Goal: Task Accomplishment & Management: Manage account settings

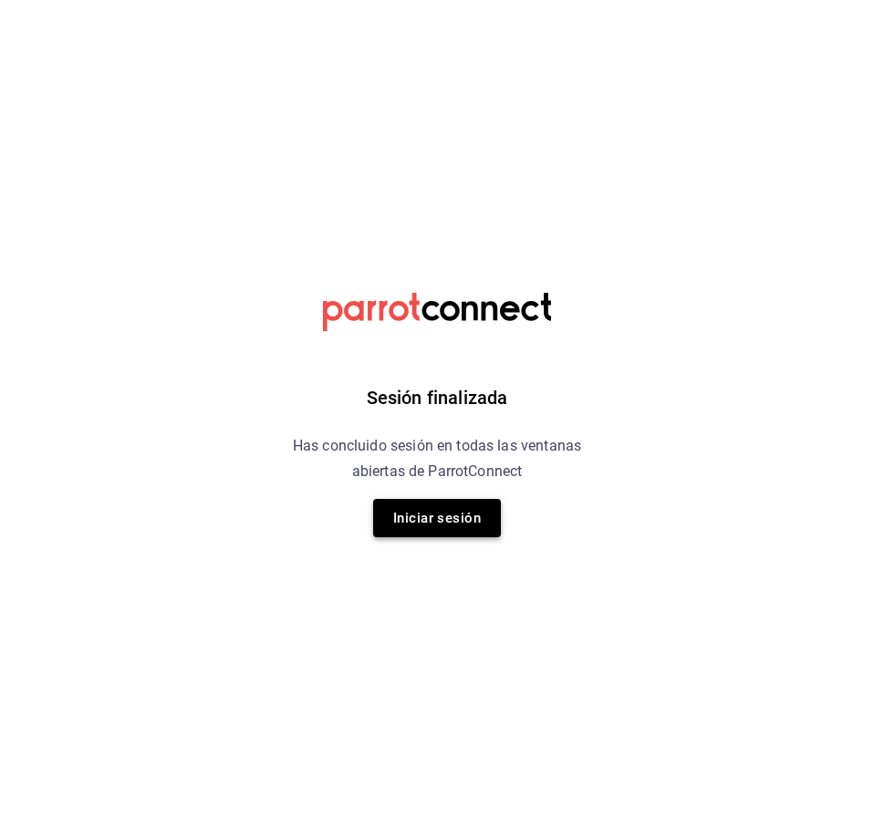
click at [479, 511] on button "Iniciar sesión" at bounding box center [437, 518] width 128 height 38
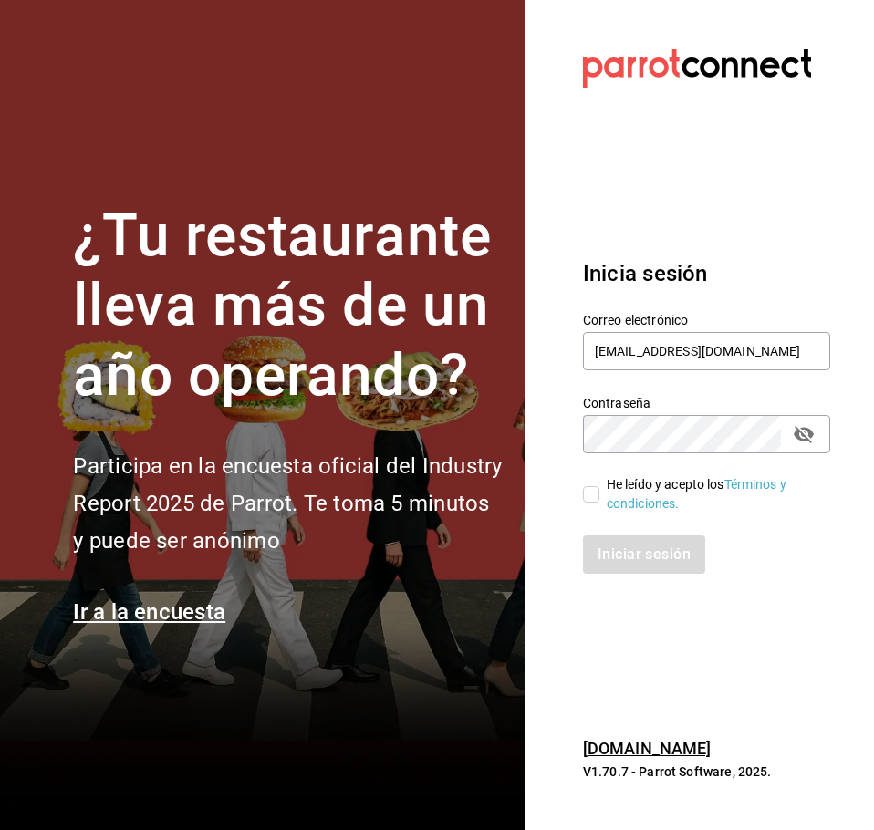
drag, startPoint x: 590, startPoint y: 493, endPoint x: 594, endPoint y: 503, distance: 10.7
click at [593, 494] on input "He leído y acepto los Términos y condiciones." at bounding box center [591, 494] width 16 height 16
checkbox input "true"
click at [616, 560] on button "Iniciar sesión" at bounding box center [645, 554] width 124 height 38
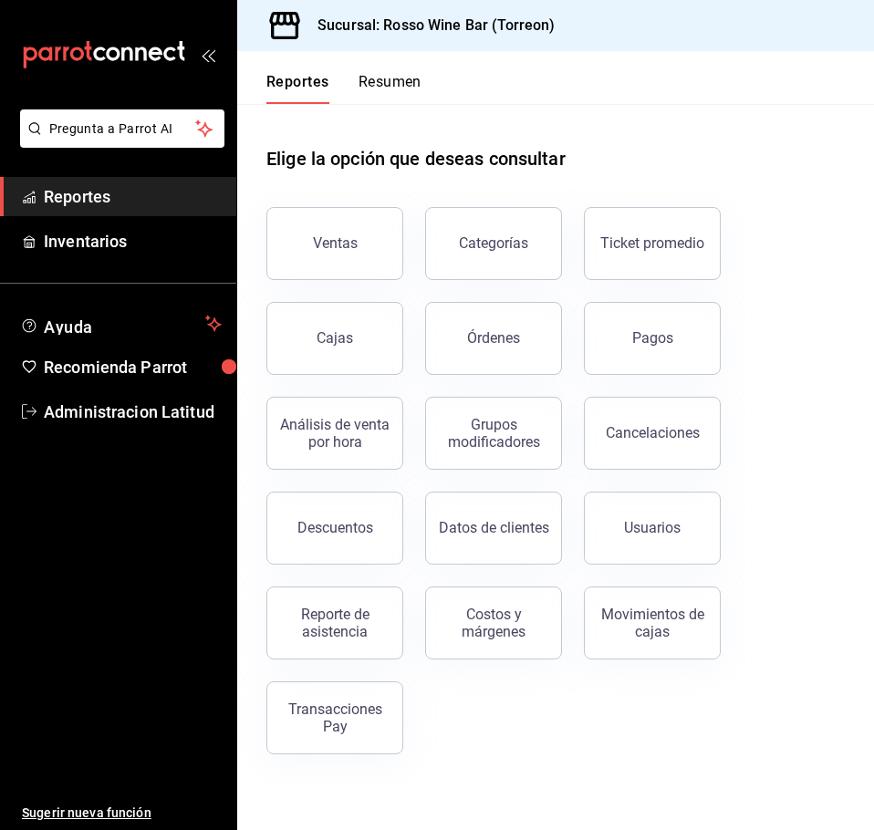
click at [676, 351] on button "Pagos" at bounding box center [652, 338] width 137 height 73
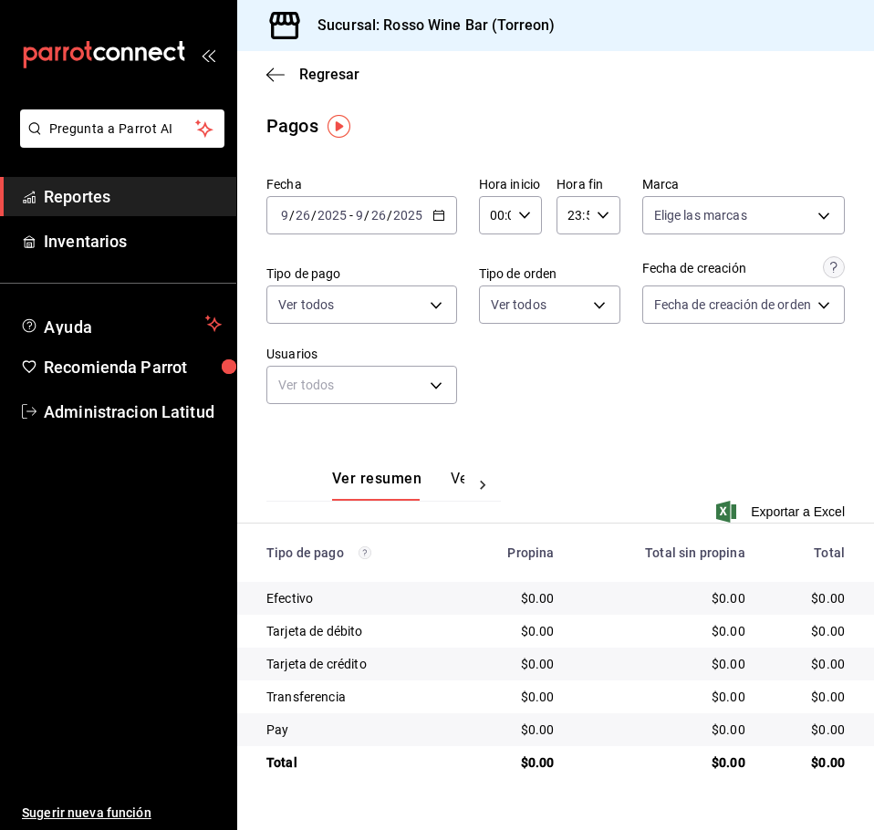
click at [434, 221] on \(Stroke\) "button" at bounding box center [438, 216] width 11 height 10
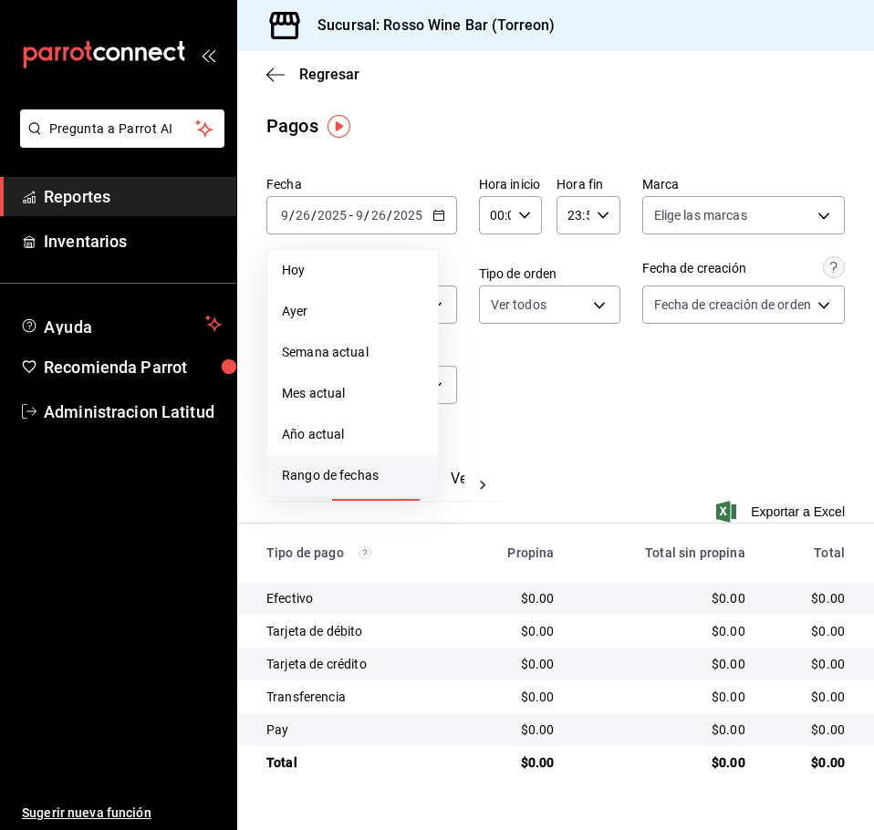
click at [373, 478] on span "Rango de fechas" at bounding box center [352, 475] width 141 height 19
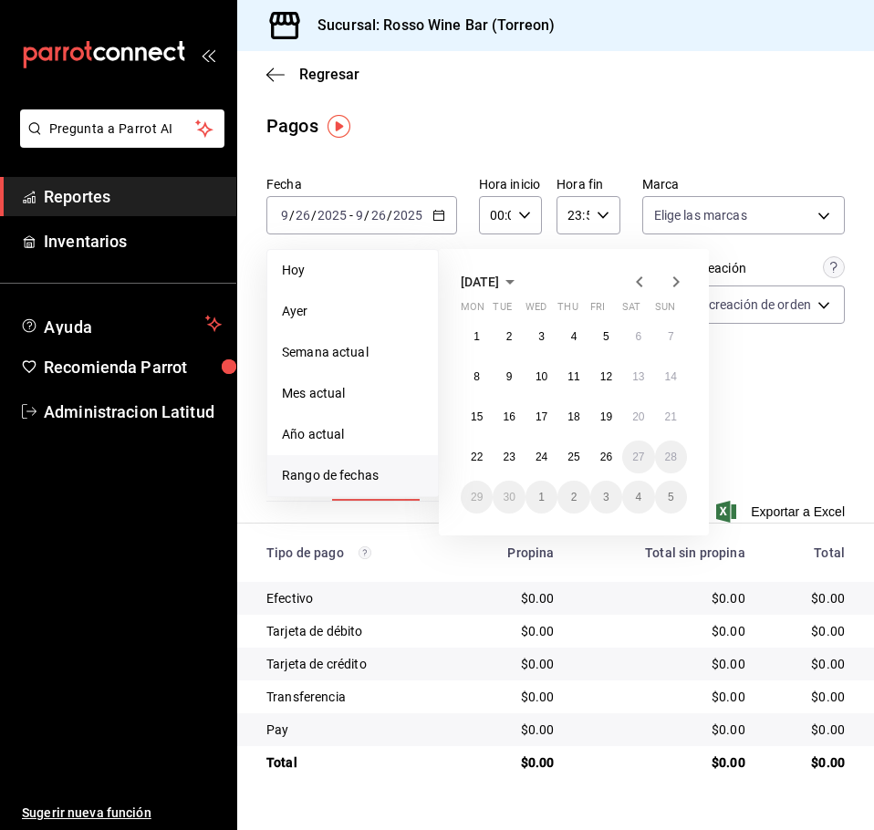
click at [633, 294] on div "[DATE] Mon Tue Wed Thu Fri Sat Sun 1 2 3 4 5 6 7 8 9 10 11 12 13 14 15 16 17 18…" at bounding box center [574, 392] width 270 height 286
click at [635, 289] on icon "button" at bounding box center [639, 282] width 22 height 22
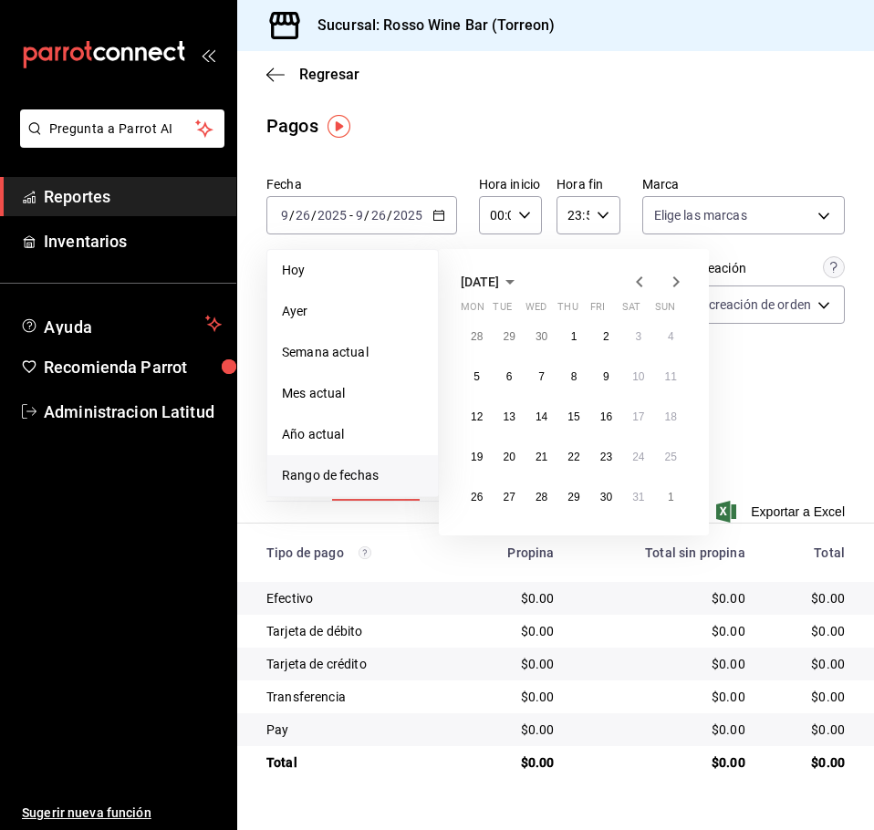
click at [635, 289] on icon "button" at bounding box center [639, 282] width 22 height 22
click at [636, 283] on icon "button" at bounding box center [639, 282] width 22 height 22
click at [635, 284] on icon "button" at bounding box center [639, 282] width 22 height 22
click at [639, 282] on icon "button" at bounding box center [639, 282] width 22 height 22
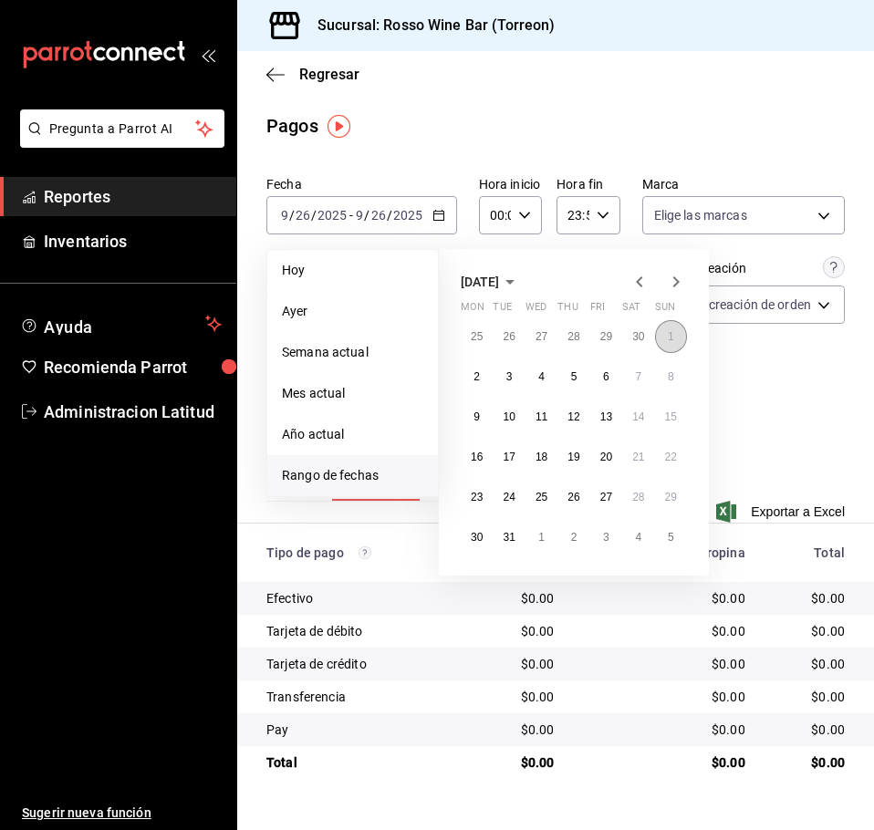
click at [671, 328] on button "1" at bounding box center [671, 336] width 32 height 33
click at [514, 538] on abbr "31" at bounding box center [508, 537] width 12 height 13
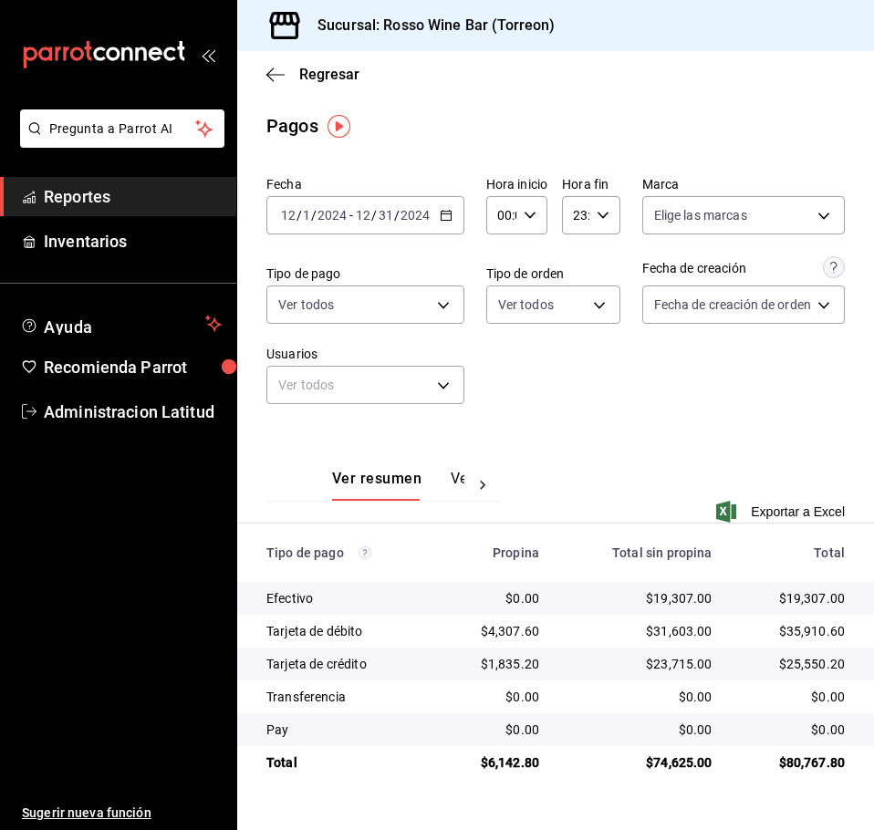
click at [453, 209] on div "[DATE] [DATE] - [DATE] [DATE]" at bounding box center [365, 215] width 198 height 38
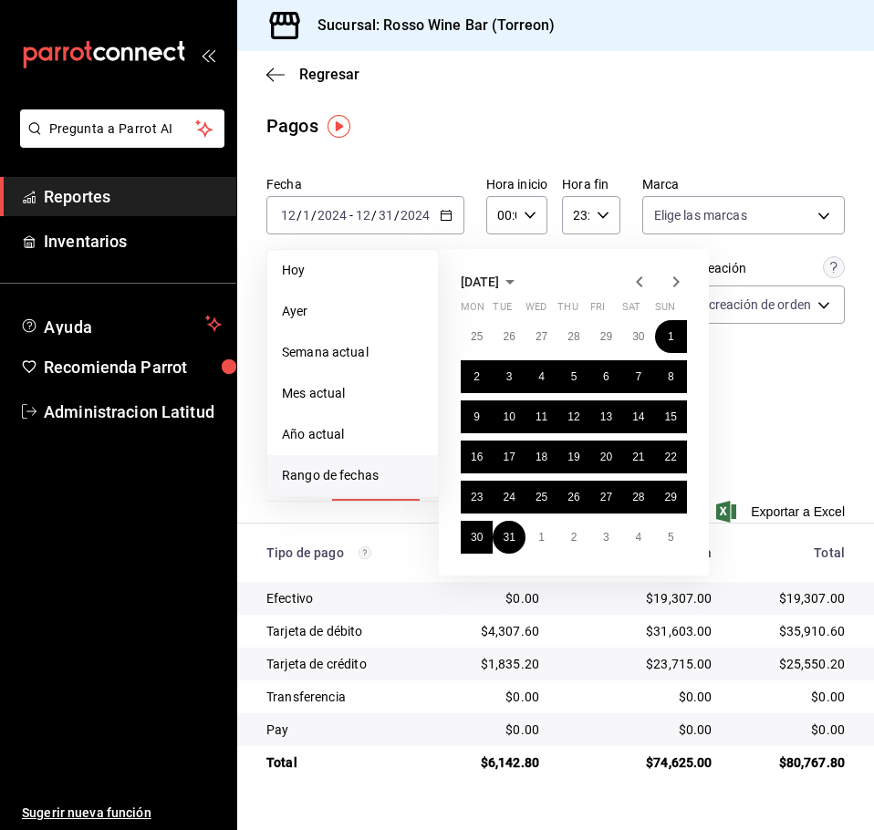
click at [683, 289] on icon "button" at bounding box center [676, 282] width 22 height 22
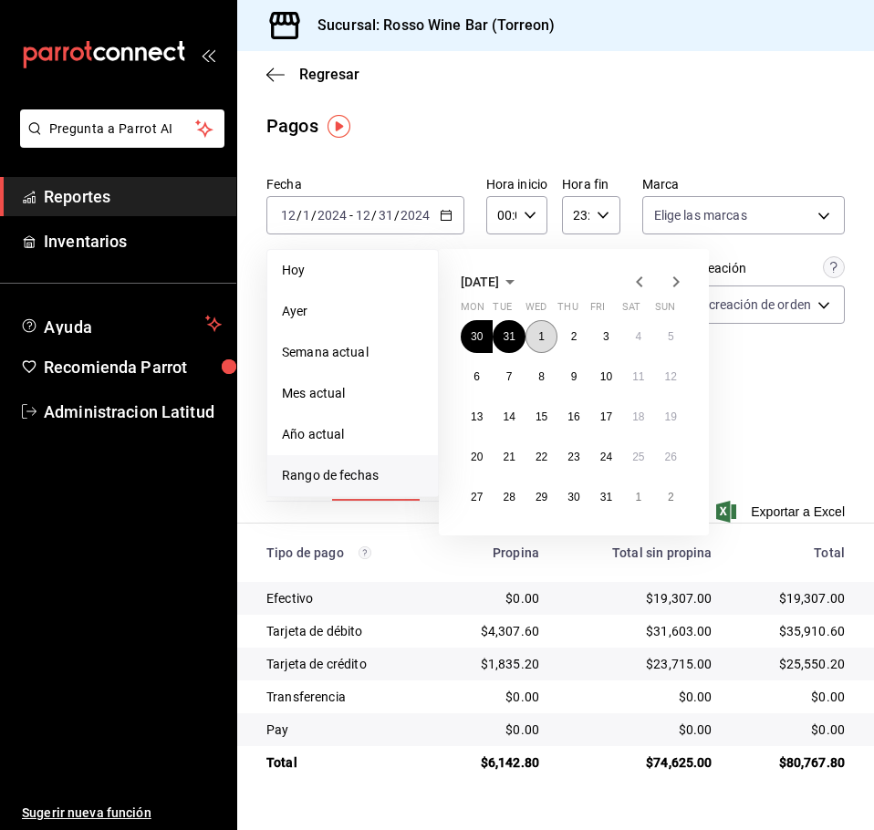
click at [556, 335] on button "1" at bounding box center [541, 336] width 32 height 33
click at [605, 497] on abbr "31" at bounding box center [606, 497] width 12 height 13
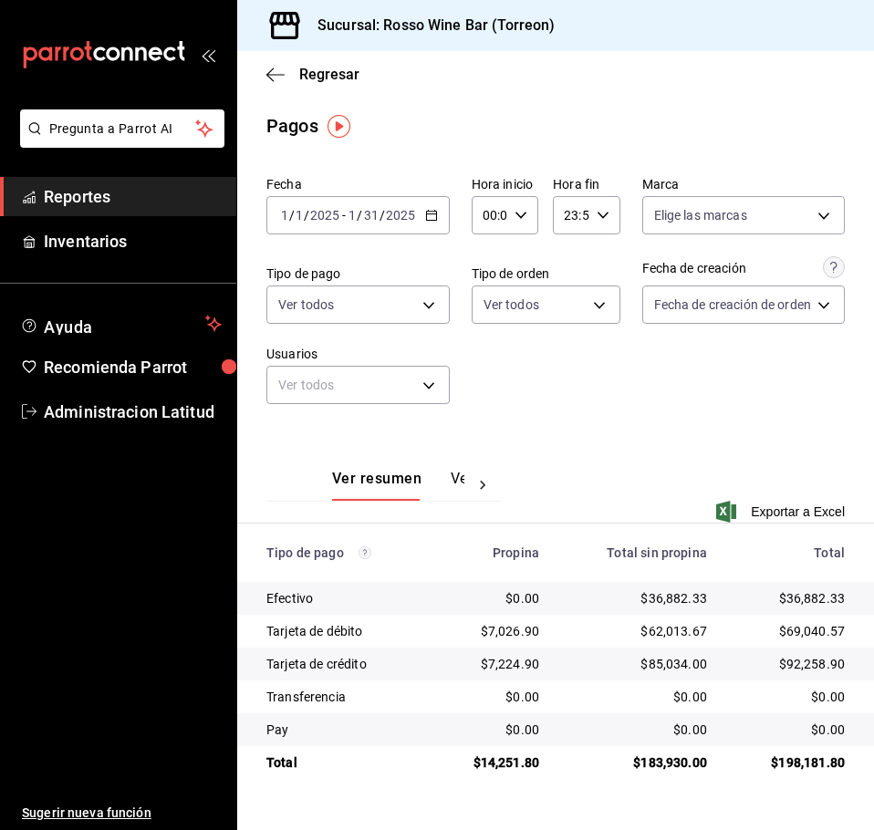
click at [432, 214] on \(Stroke\) "button" at bounding box center [431, 213] width 10 height 1
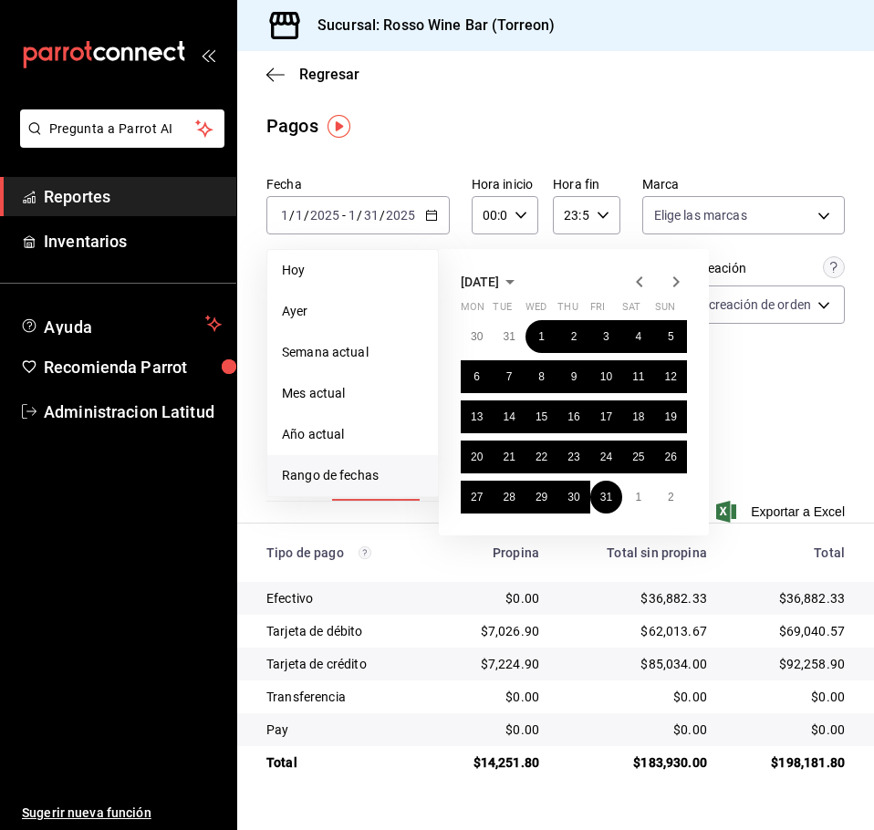
click at [686, 282] on icon "button" at bounding box center [676, 282] width 22 height 22
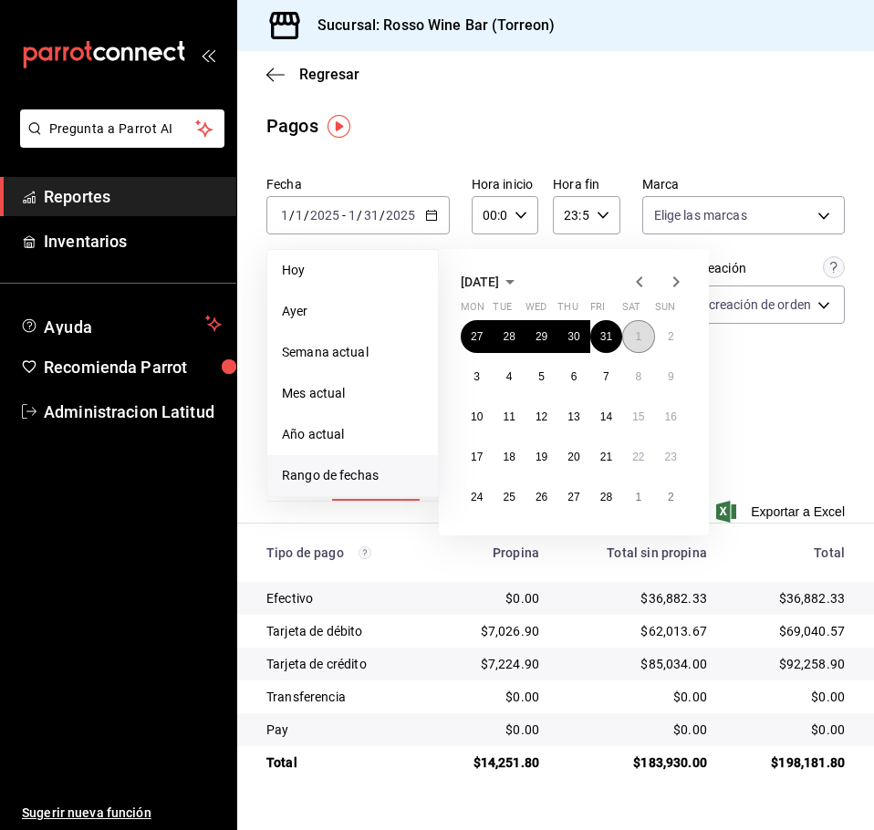
click at [639, 332] on abbr "1" at bounding box center [638, 336] width 6 height 13
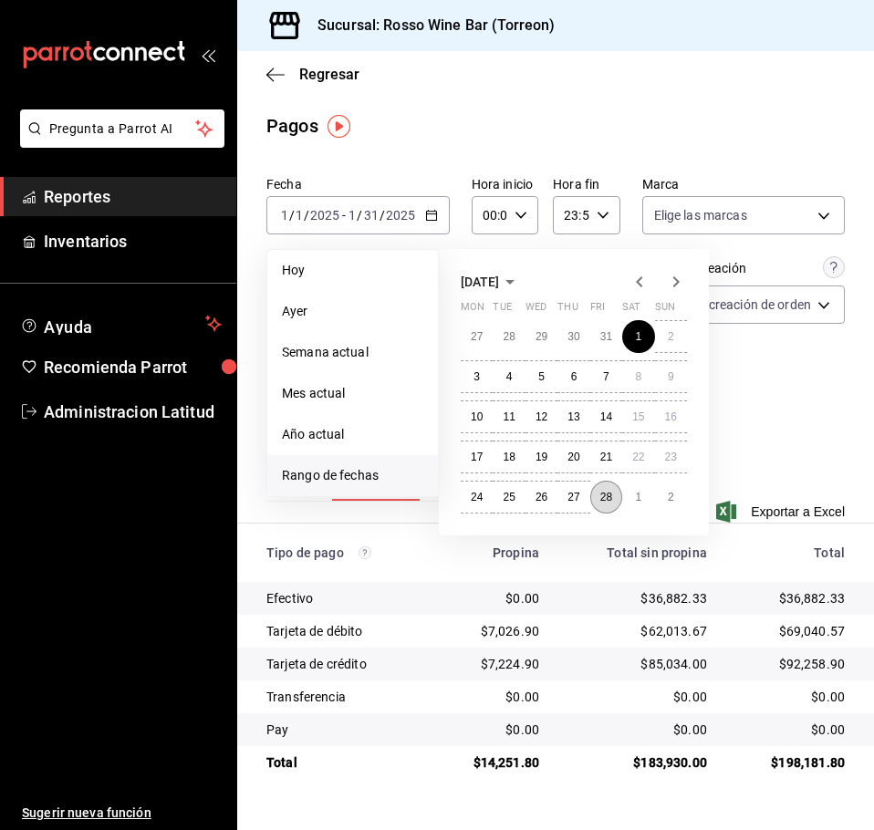
click at [615, 497] on button "28" at bounding box center [606, 497] width 32 height 33
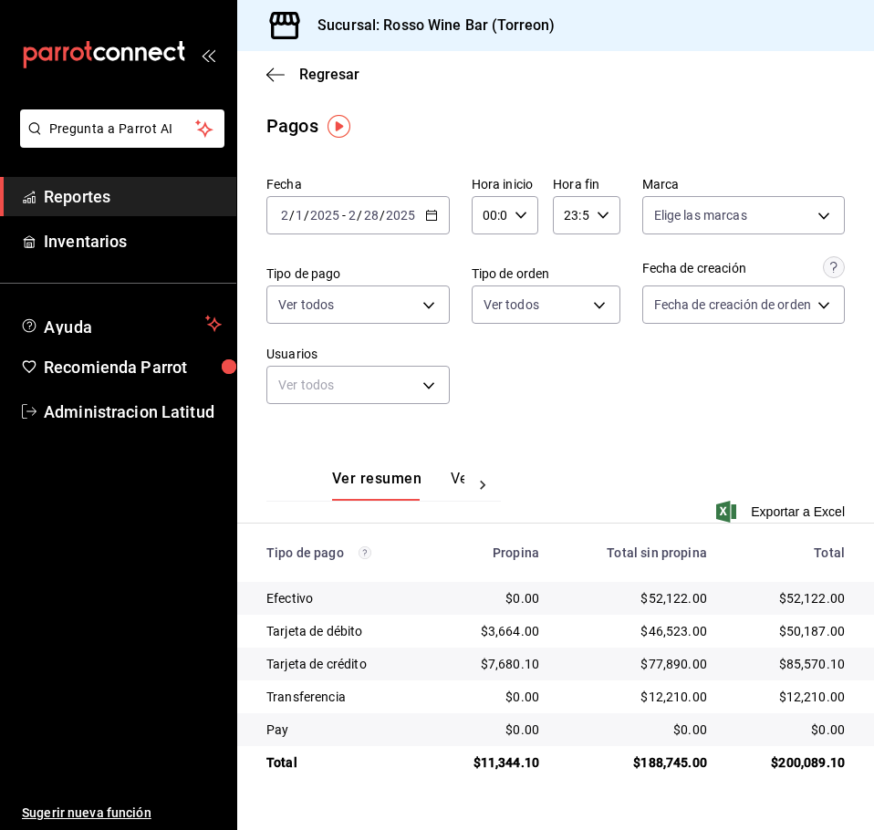
click at [435, 208] on div "[DATE] [DATE] - [DATE] [DATE]" at bounding box center [357, 215] width 183 height 38
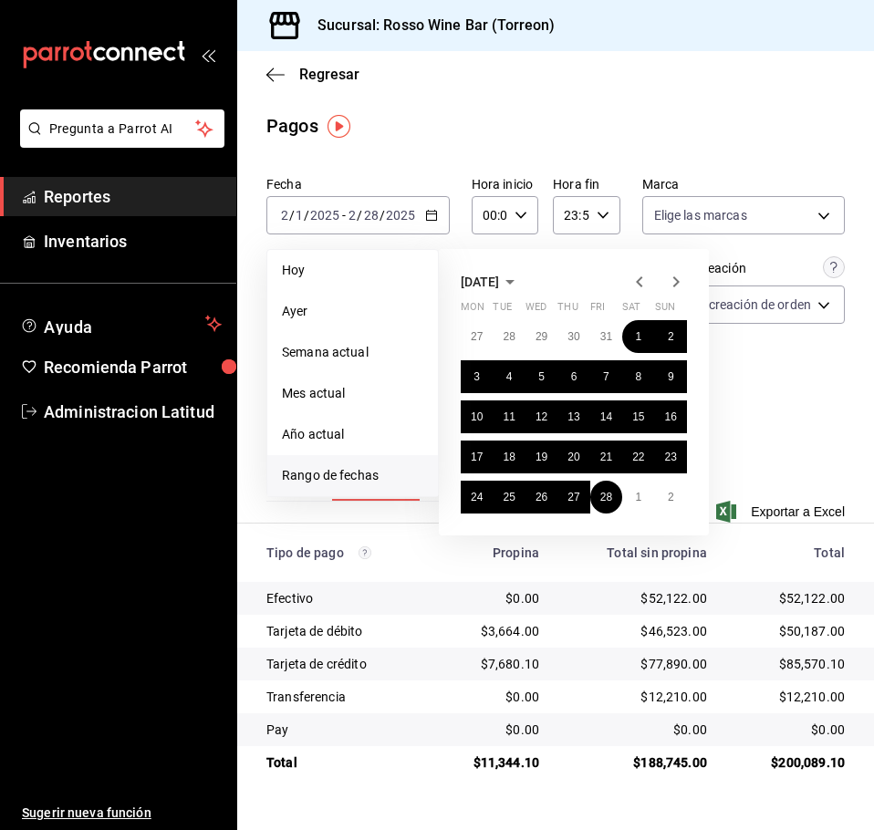
click at [677, 281] on icon "button" at bounding box center [676, 281] width 6 height 11
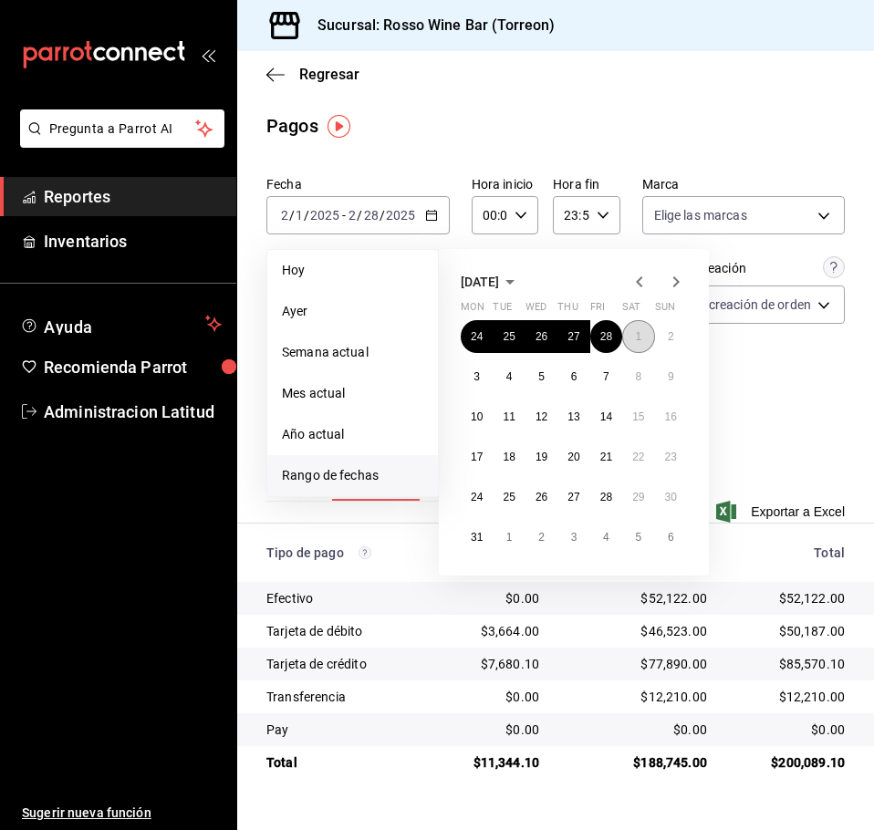
click at [636, 335] on abbr "1" at bounding box center [638, 336] width 6 height 13
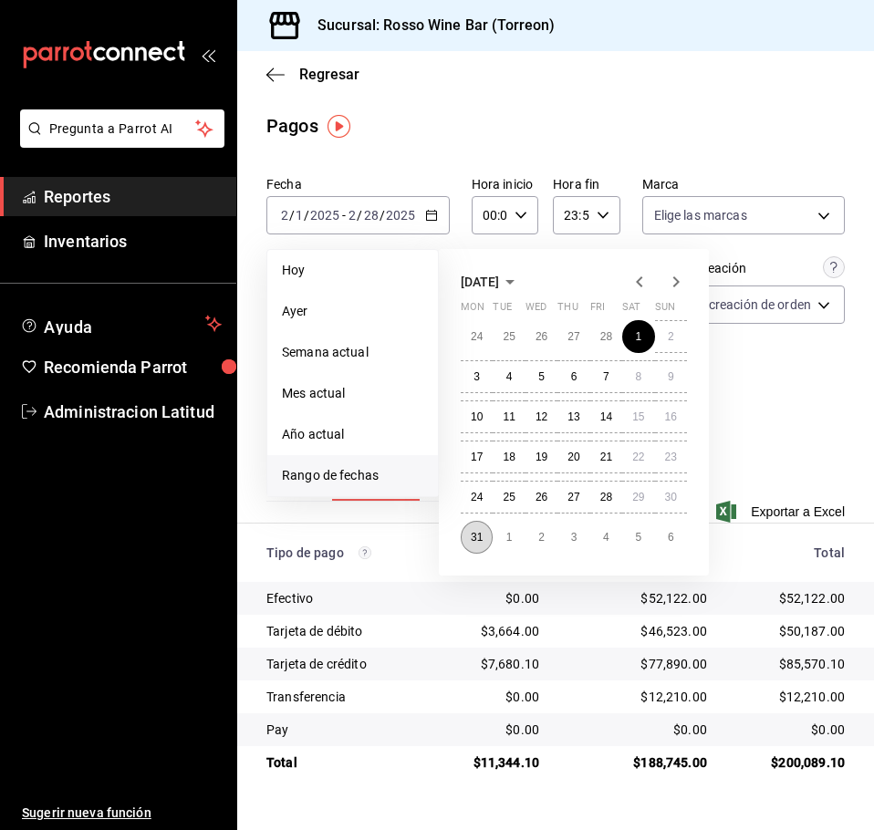
click at [475, 539] on abbr "31" at bounding box center [476, 537] width 12 height 13
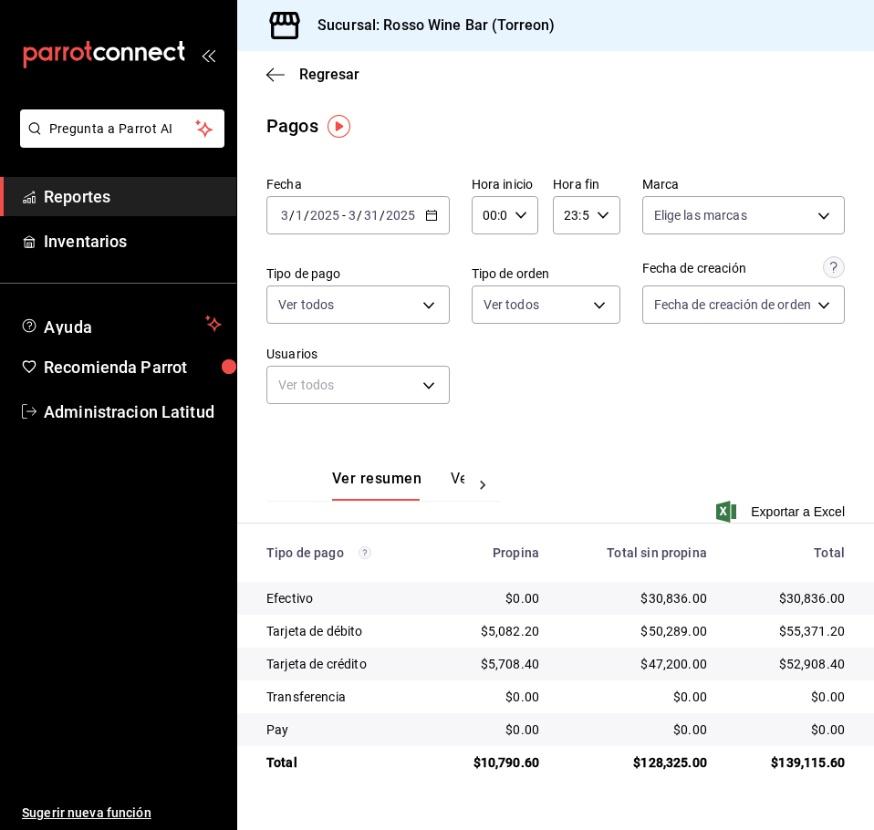
click at [431, 212] on icon "button" at bounding box center [431, 215] width 13 height 13
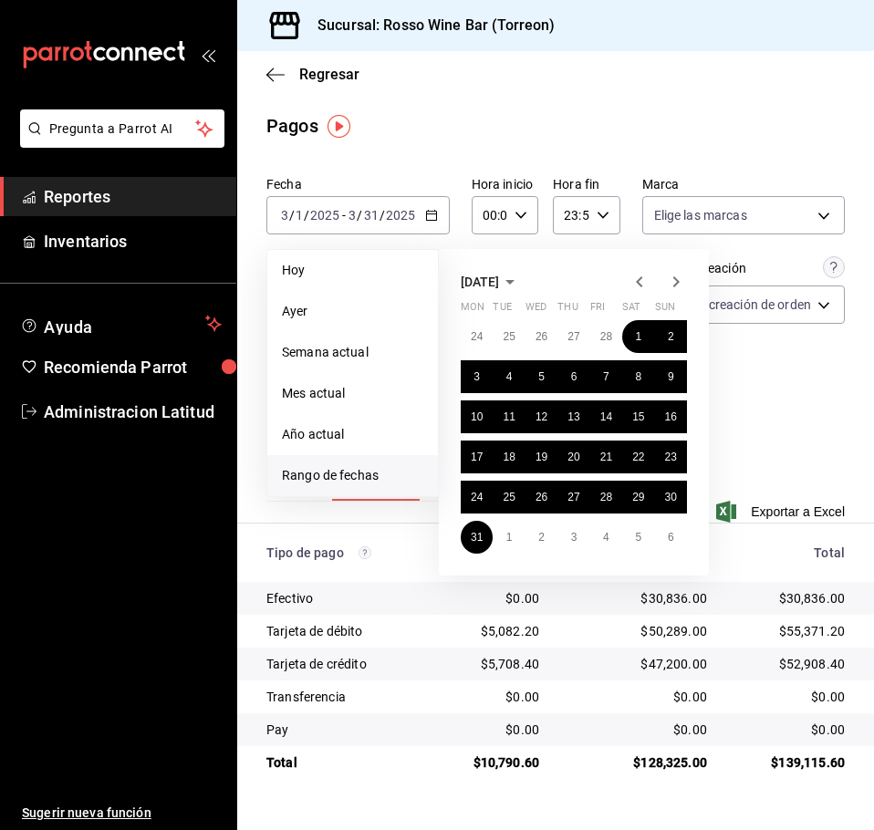
click at [670, 284] on icon "button" at bounding box center [676, 282] width 22 height 22
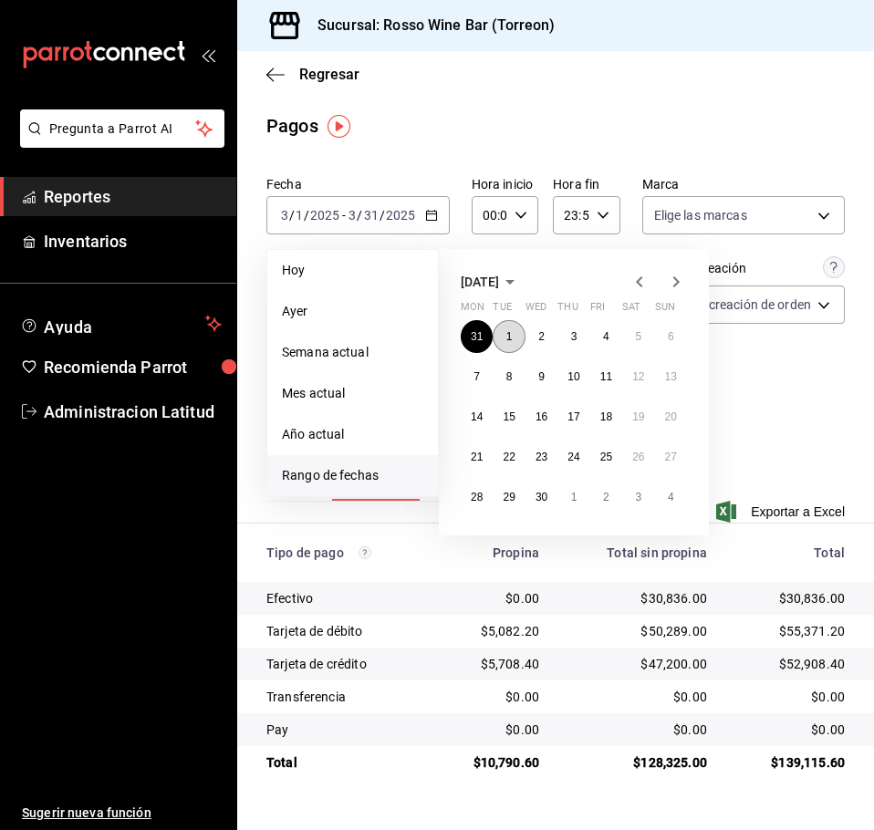
click at [511, 341] on abbr "1" at bounding box center [509, 336] width 6 height 13
click at [543, 505] on button "30" at bounding box center [541, 497] width 32 height 33
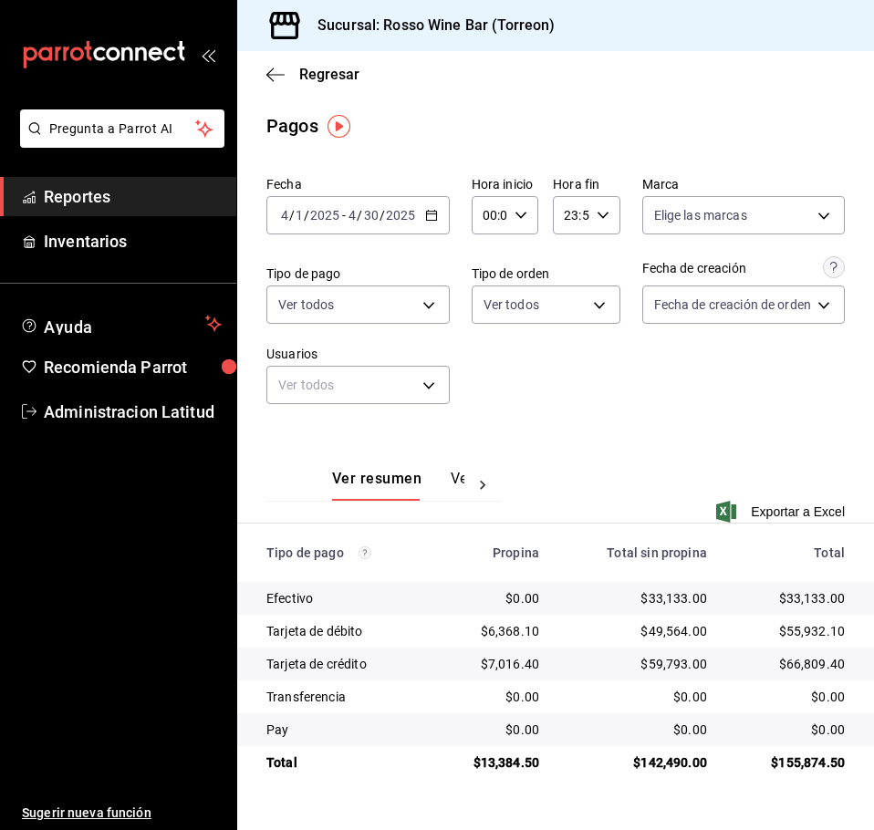
click at [431, 210] on icon "button" at bounding box center [431, 215] width 13 height 13
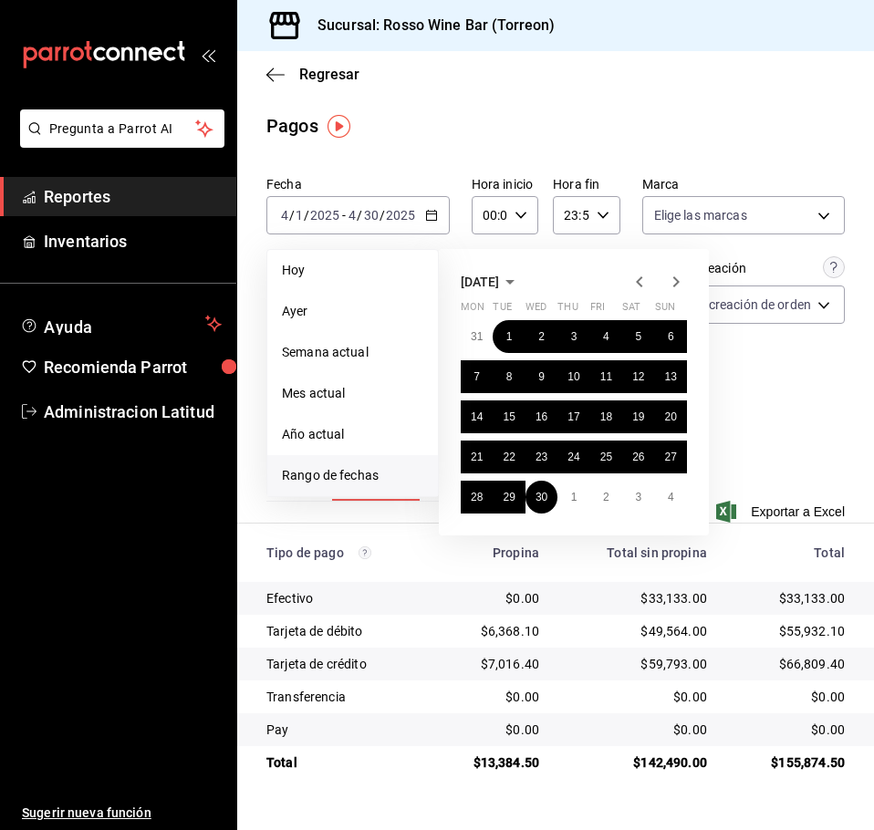
click at [674, 280] on icon "button" at bounding box center [676, 282] width 22 height 22
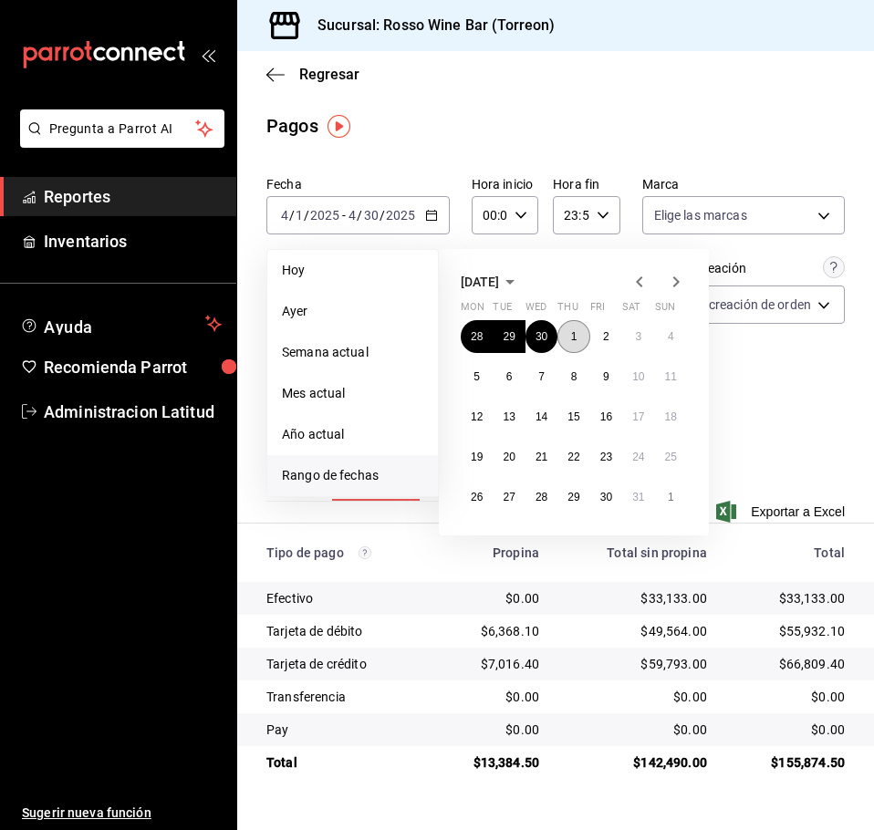
click at [580, 336] on button "1" at bounding box center [573, 336] width 32 height 33
click at [611, 499] on abbr "30" at bounding box center [606, 497] width 12 height 13
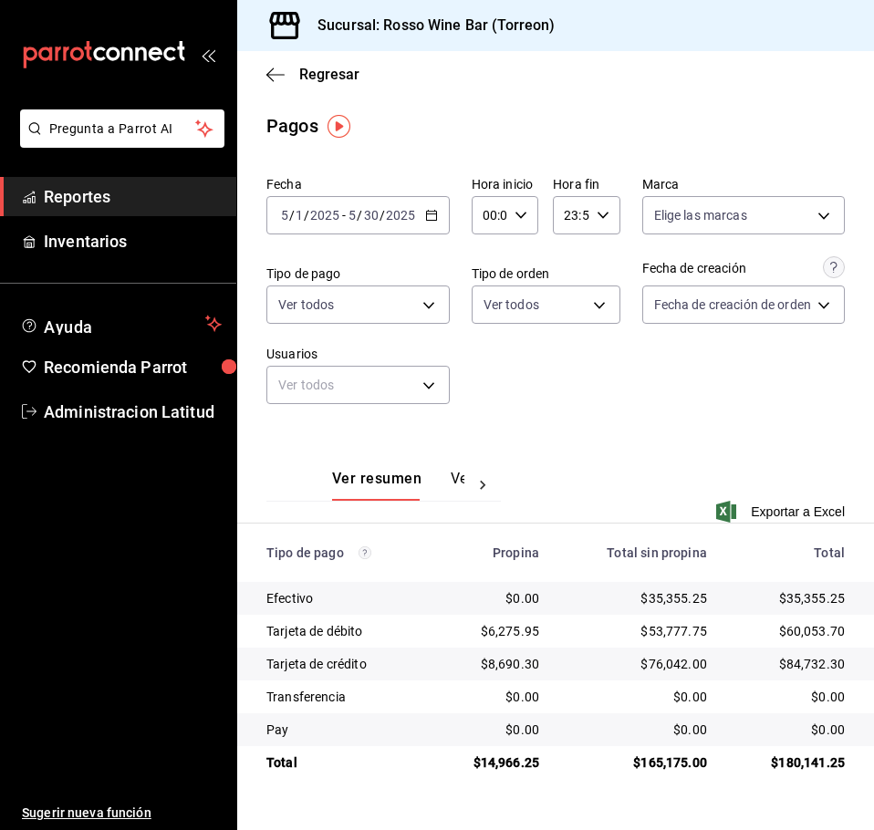
click at [422, 208] on div "[DATE] [DATE] - [DATE] [DATE]" at bounding box center [357, 215] width 183 height 38
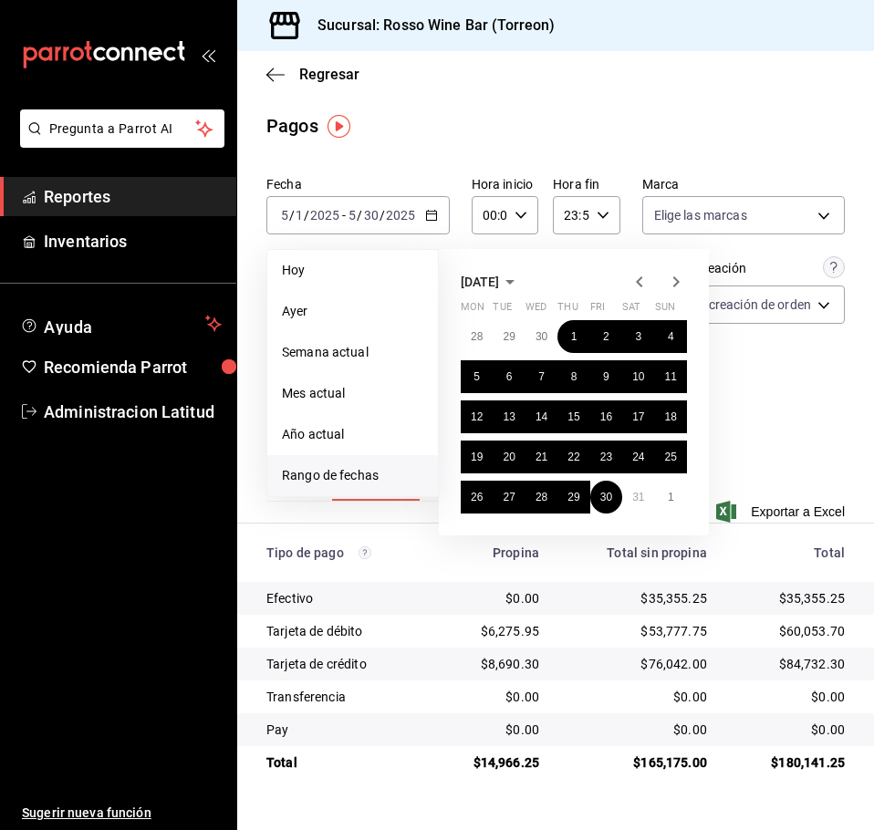
click at [675, 283] on icon "button" at bounding box center [676, 282] width 22 height 22
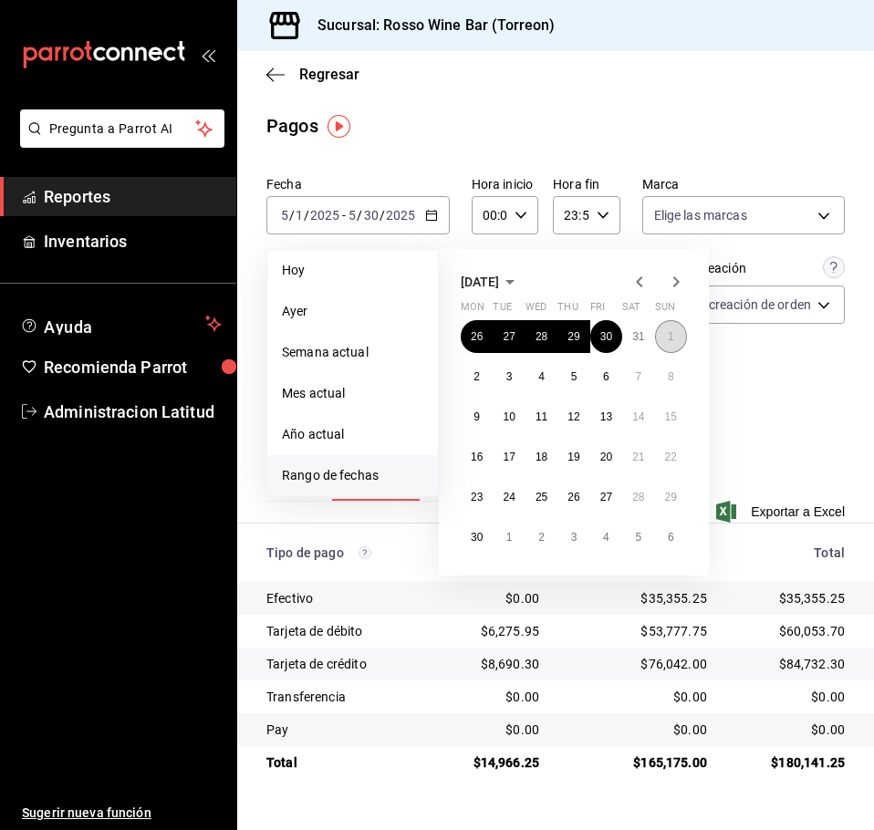
click at [665, 337] on button "1" at bounding box center [671, 336] width 32 height 33
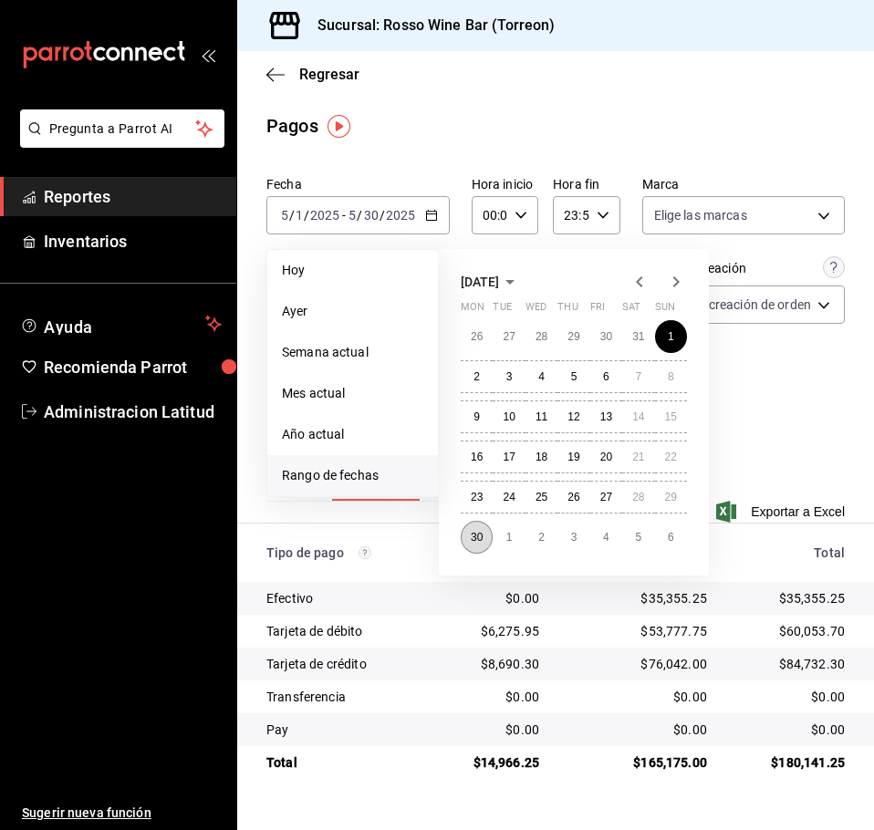
click at [470, 541] on abbr "30" at bounding box center [476, 537] width 12 height 13
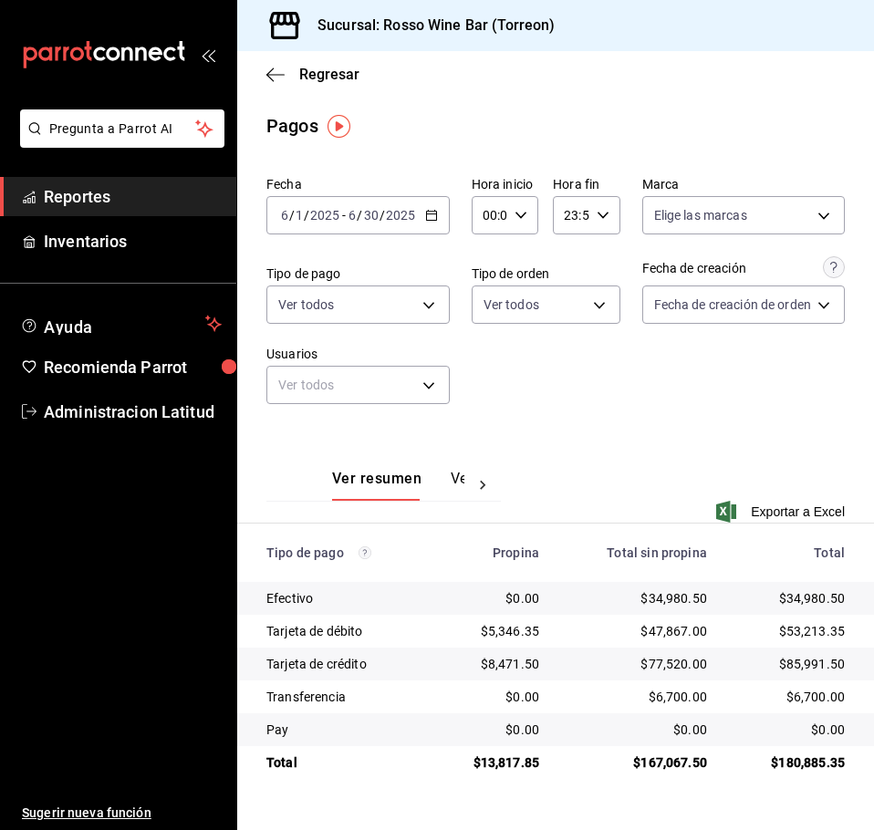
click at [436, 220] on icon "button" at bounding box center [431, 215] width 13 height 13
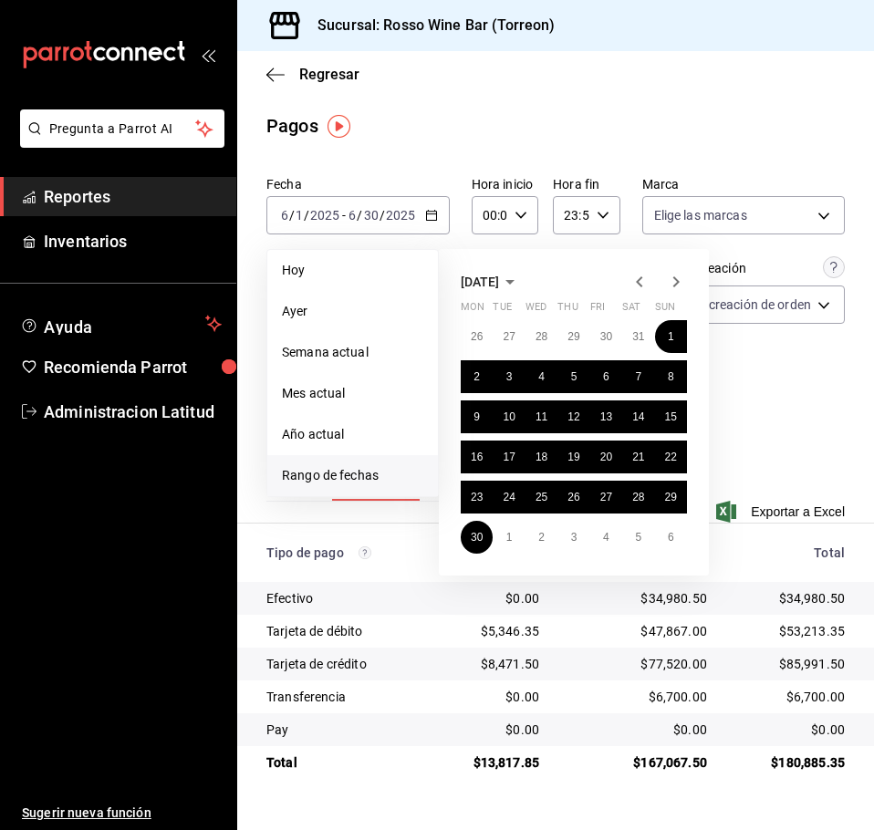
click at [670, 274] on icon "button" at bounding box center [676, 282] width 22 height 22
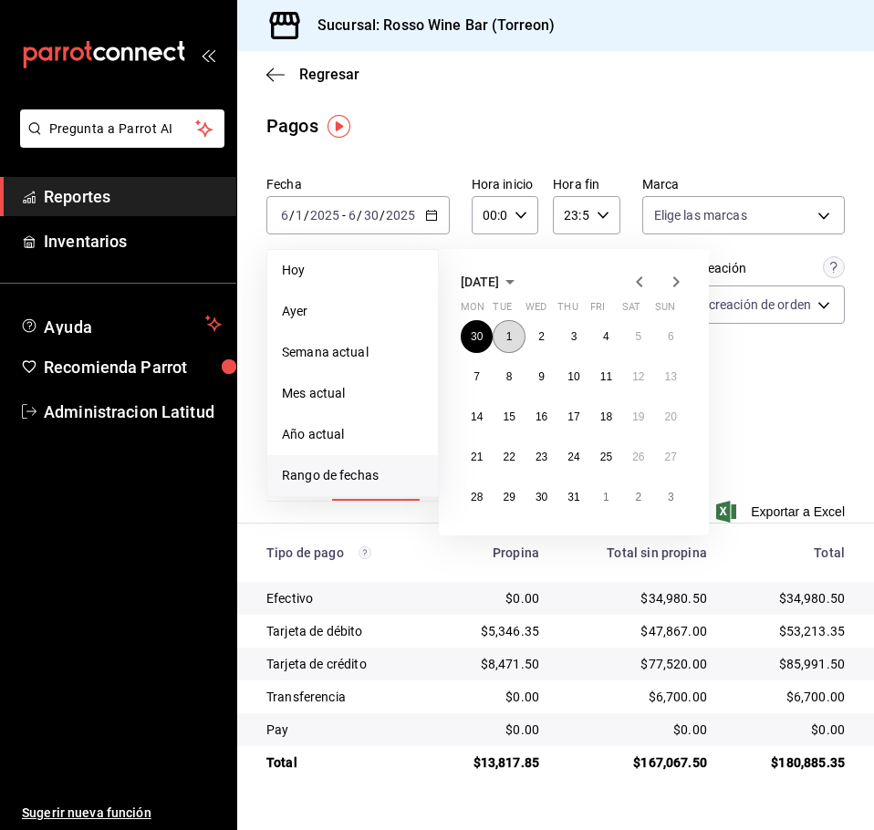
click at [502, 346] on button "1" at bounding box center [508, 336] width 32 height 33
click at [577, 505] on button "31" at bounding box center [573, 497] width 32 height 33
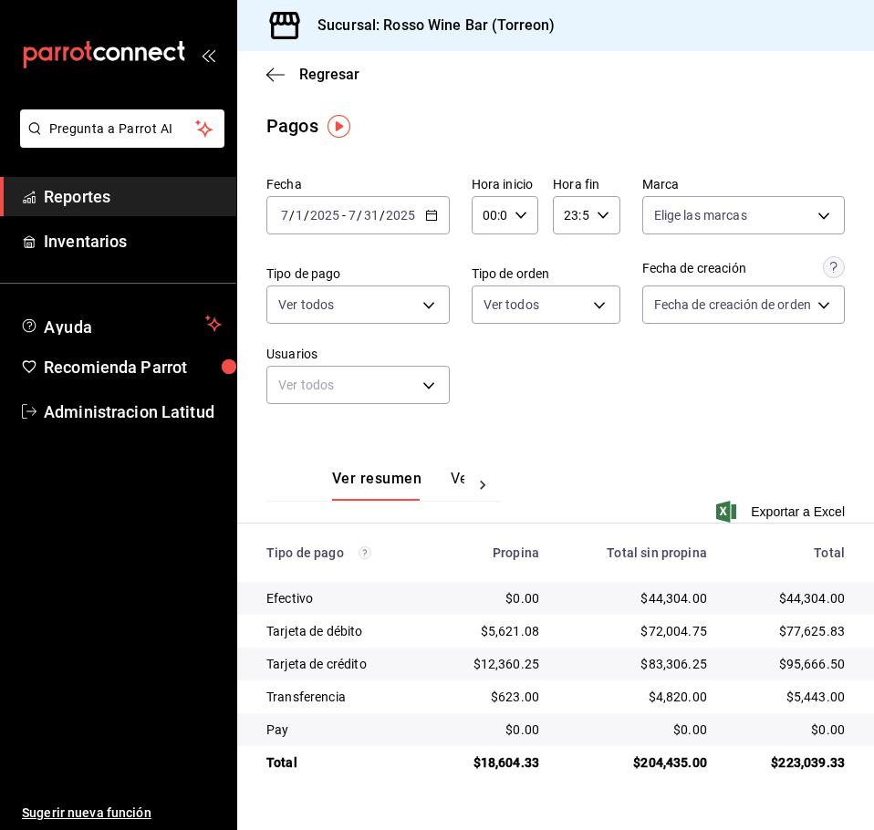
click at [418, 217] on div "[DATE] [DATE] - [DATE] [DATE]" at bounding box center [357, 215] width 183 height 38
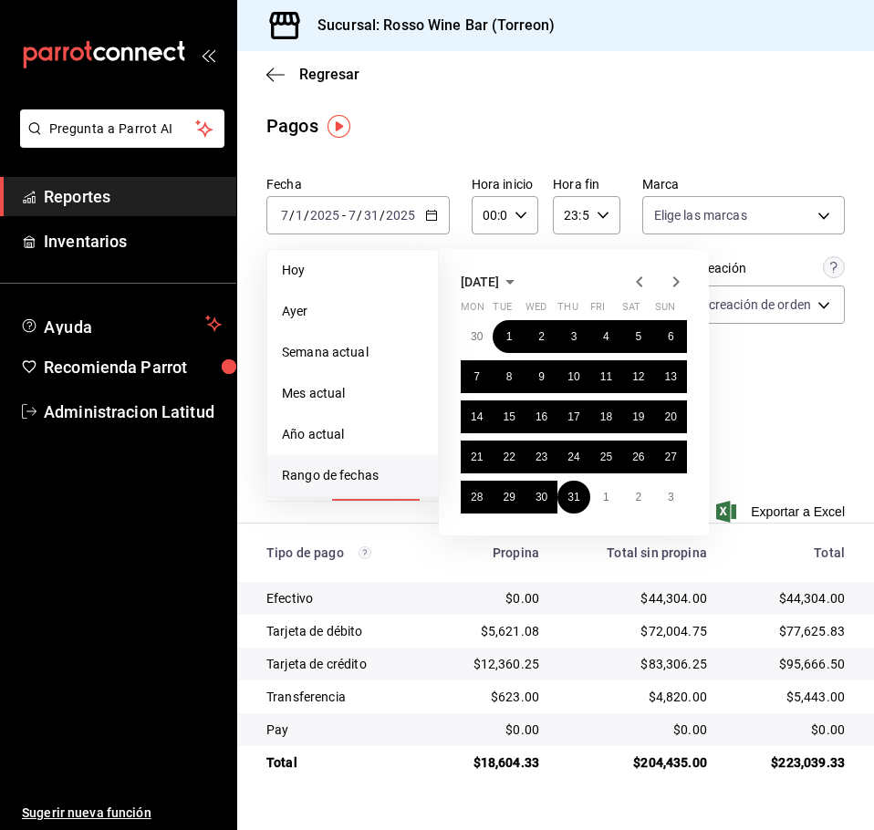
click at [670, 285] on icon "button" at bounding box center [676, 282] width 22 height 22
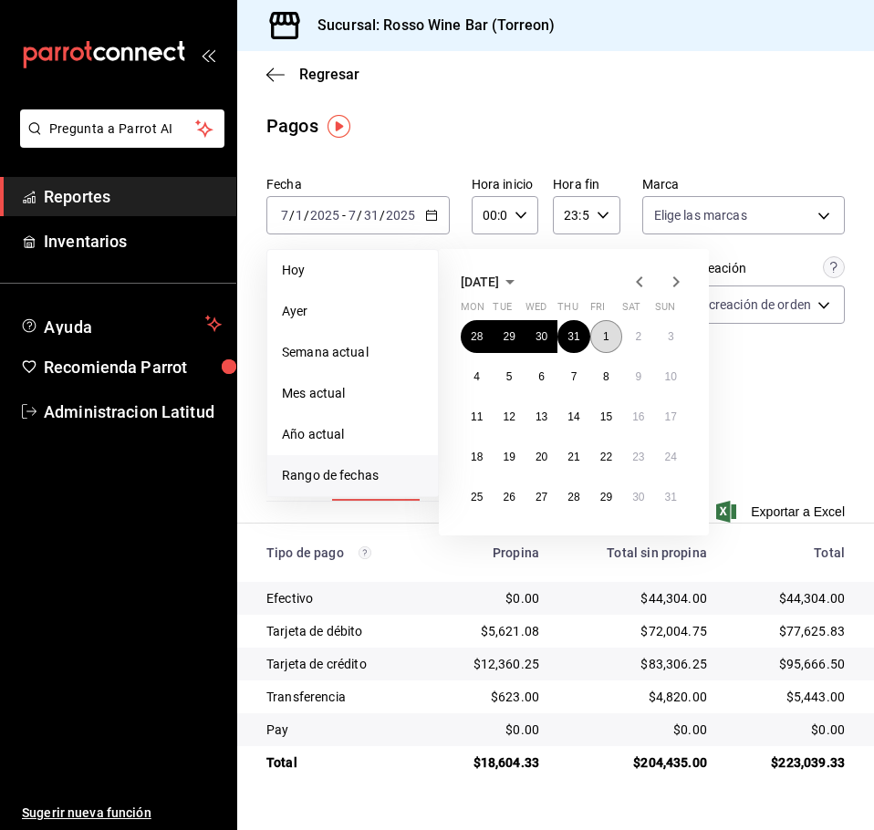
click at [608, 338] on abbr "1" at bounding box center [606, 336] width 6 height 13
click at [667, 499] on abbr "31" at bounding box center [671, 497] width 12 height 13
